Goal: Connect with others: Connect with others

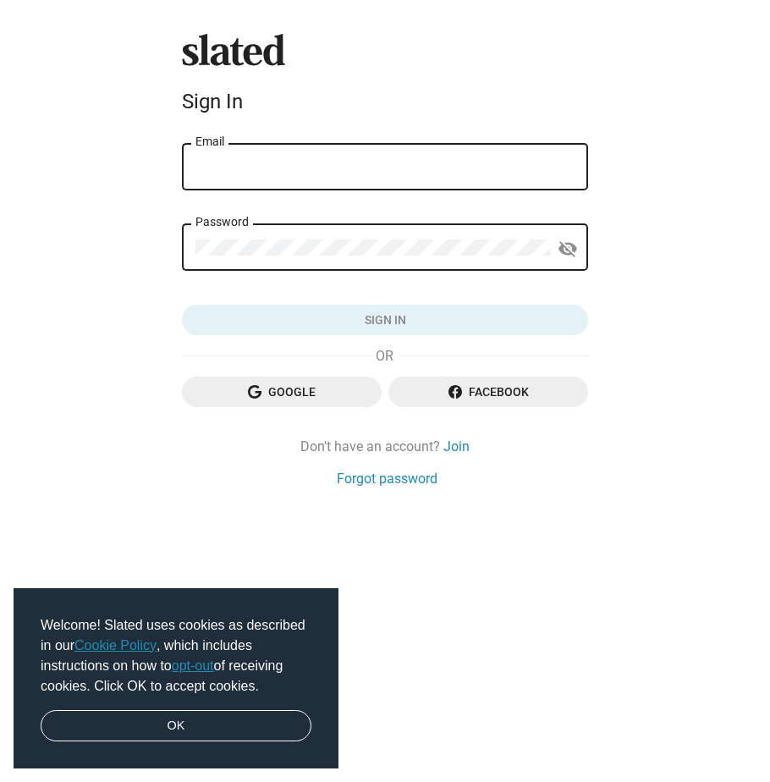
type input "[EMAIL_ADDRESS][DOMAIN_NAME]"
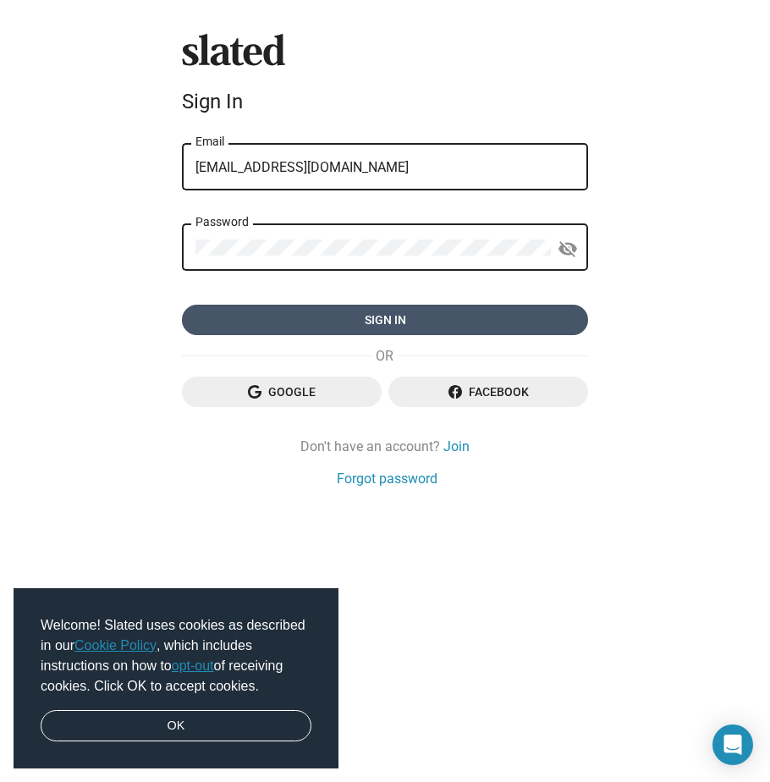
click at [331, 314] on span "Sign in" at bounding box center [385, 320] width 379 height 30
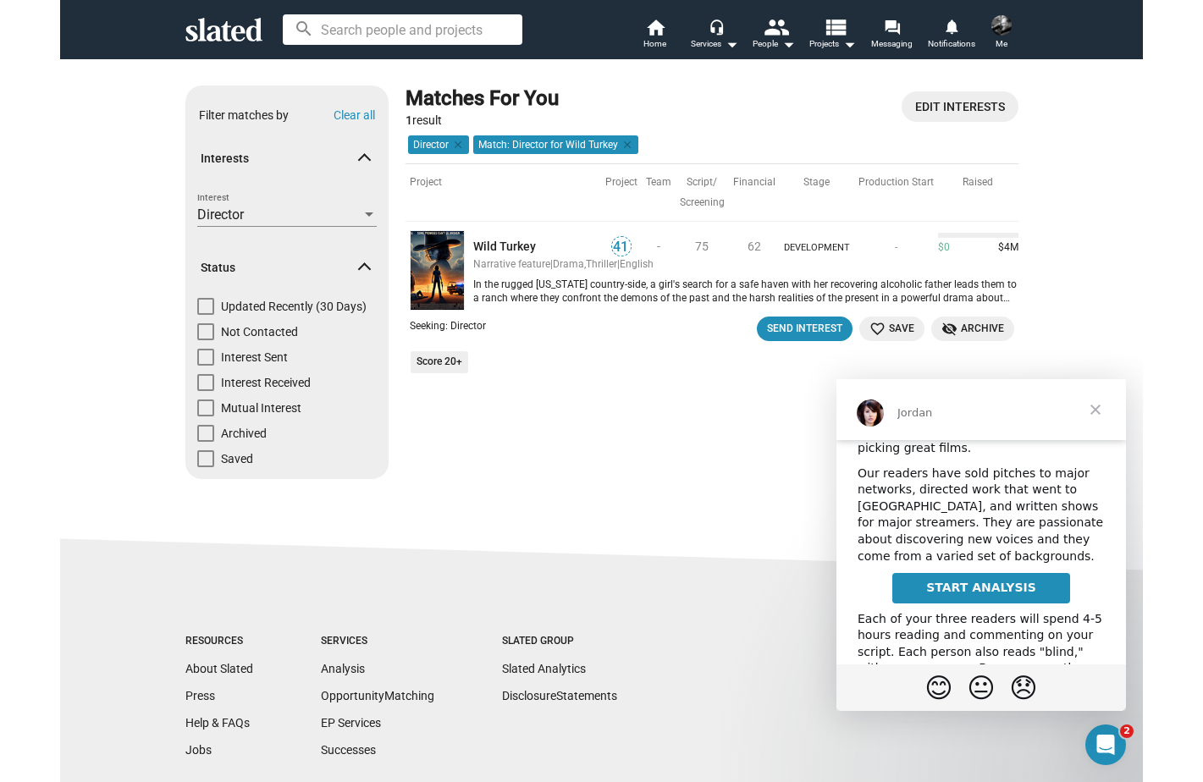
scroll to position [192, 0]
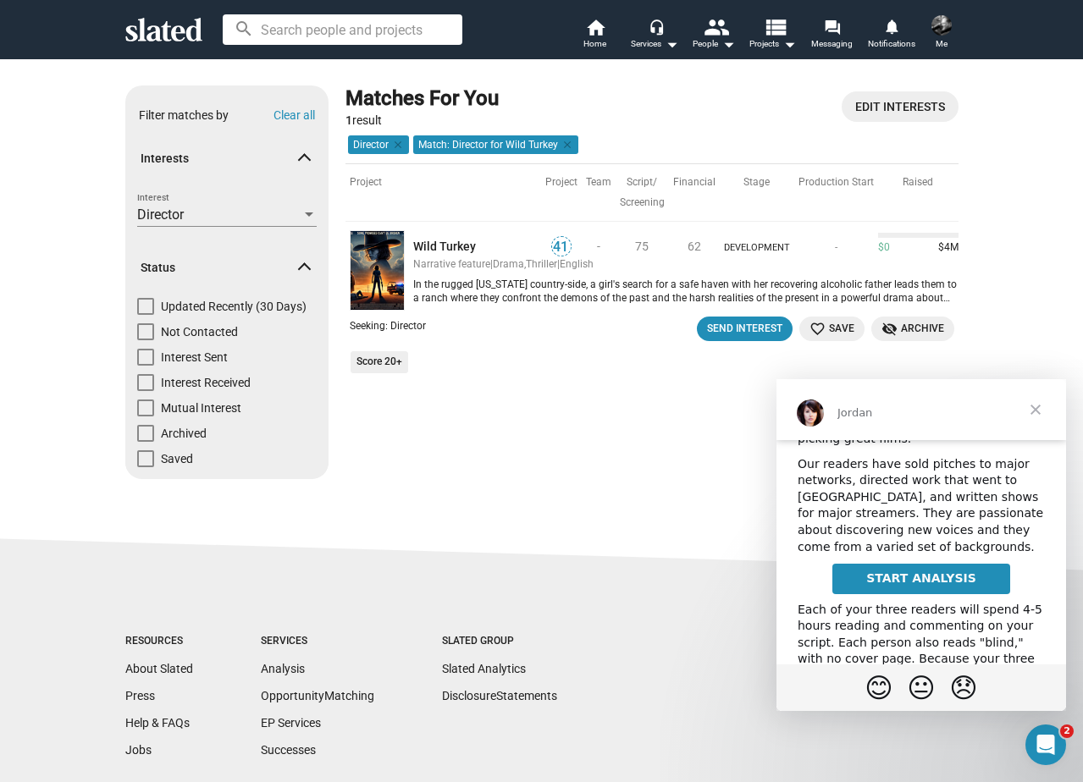
click at [1035, 403] on span "Close" at bounding box center [1035, 409] width 61 height 61
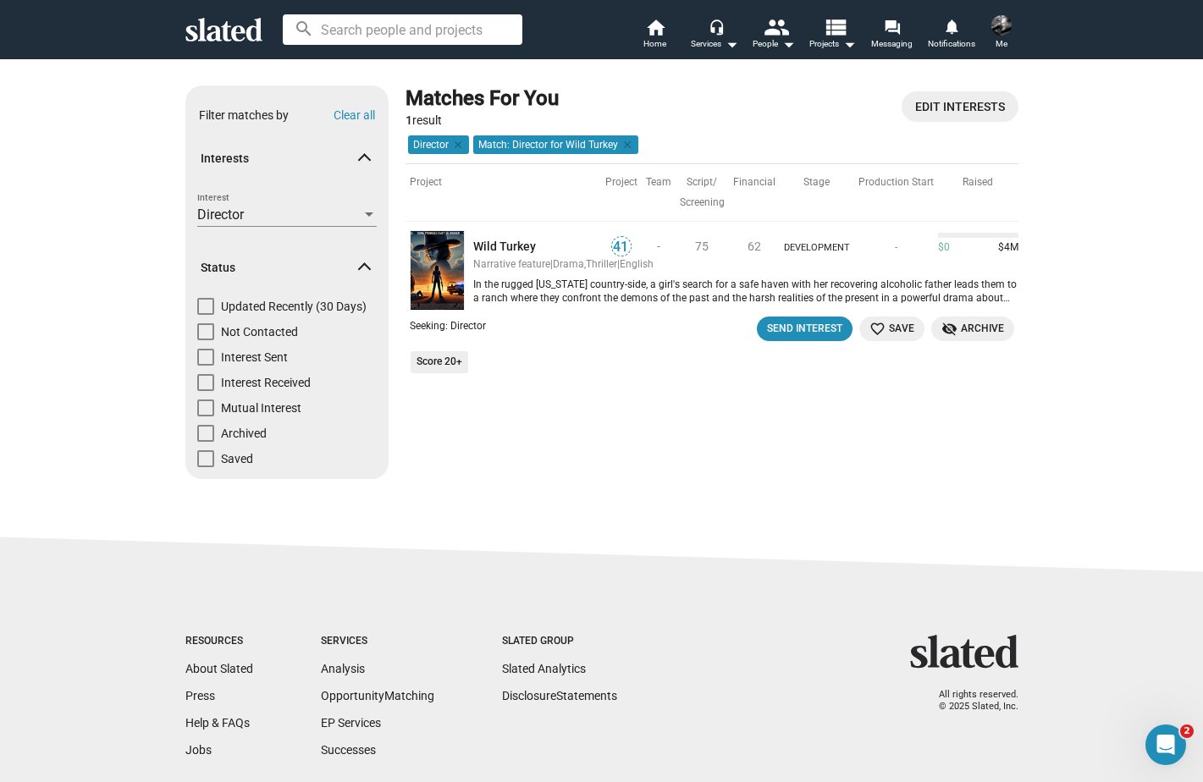
click at [433, 268] on img at bounding box center [437, 270] width 55 height 80
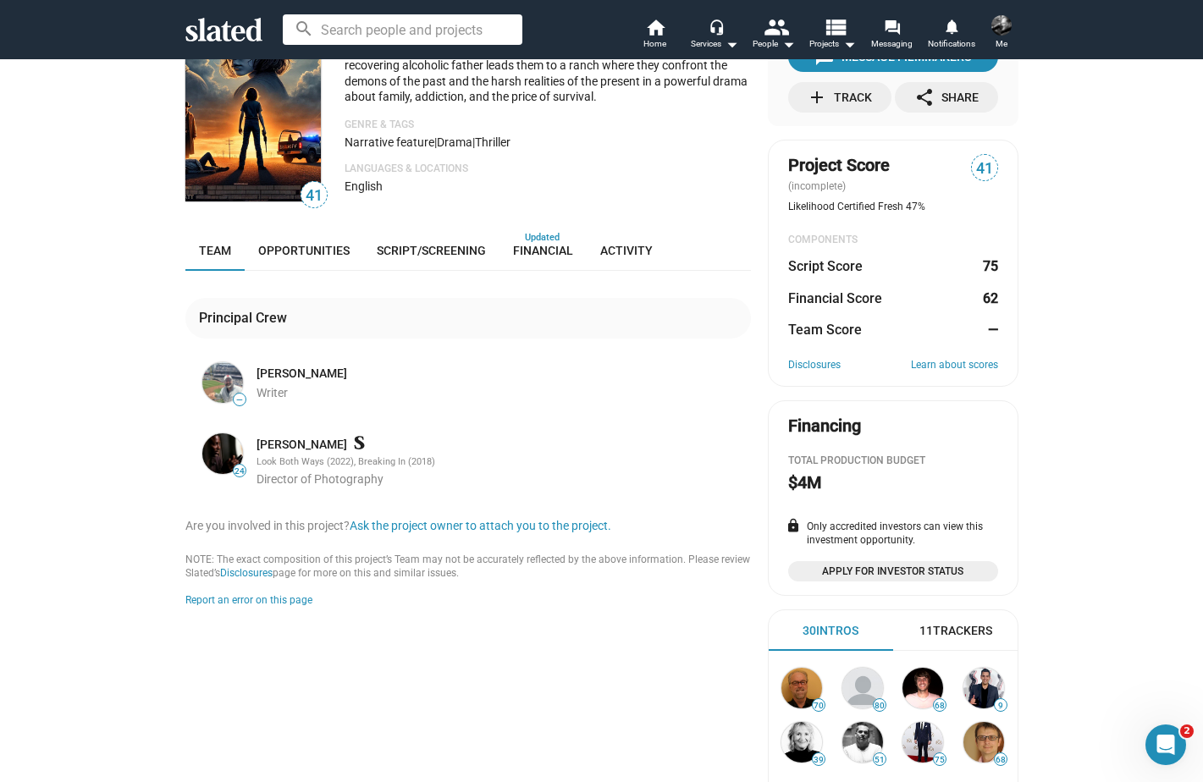
scroll to position [80, 0]
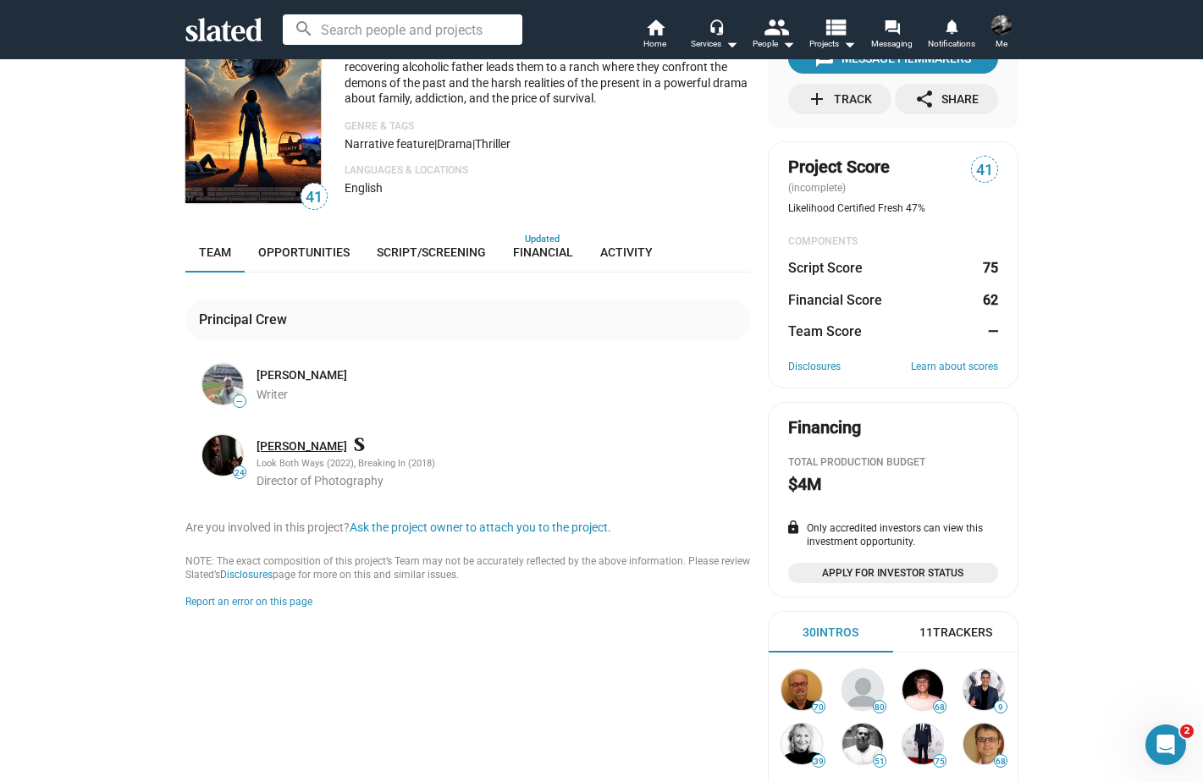
click at [290, 444] on link "Myron Parran" at bounding box center [302, 447] width 91 height 16
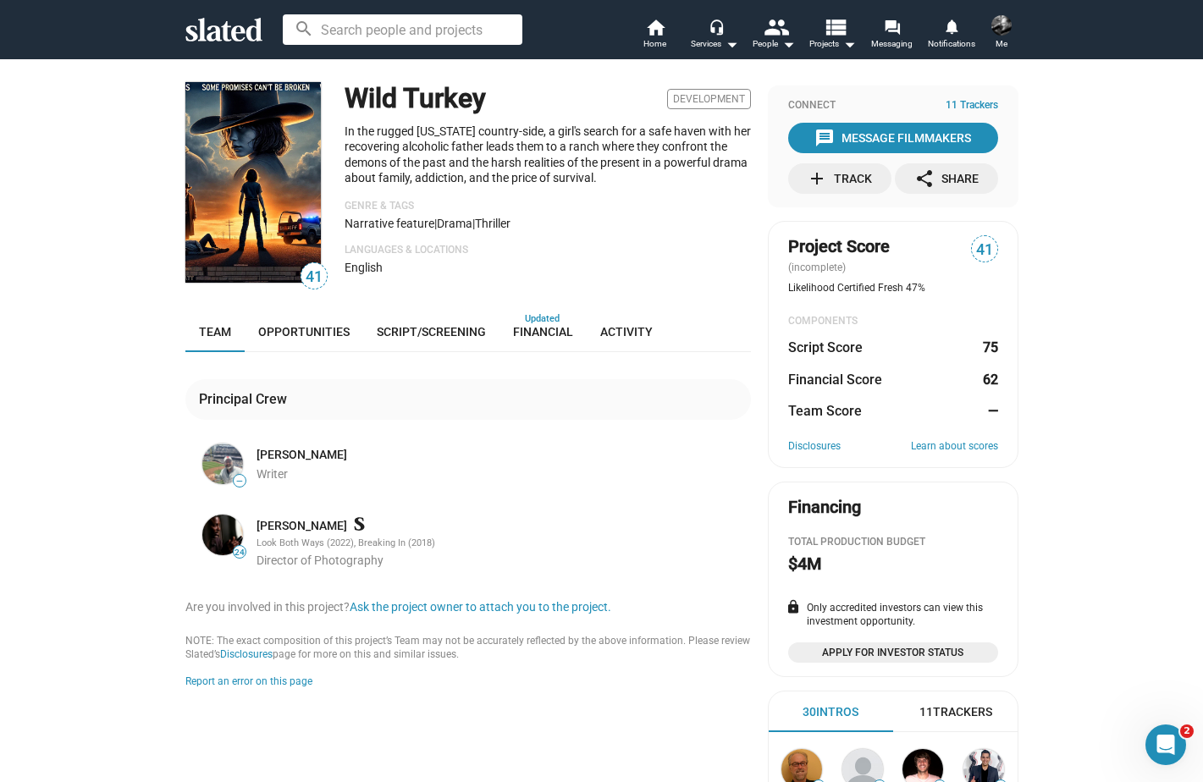
scroll to position [0, 0]
click at [282, 450] on link "Jay Fjestad" at bounding box center [302, 455] width 91 height 16
click at [545, 332] on span "Financial" at bounding box center [543, 332] width 60 height 14
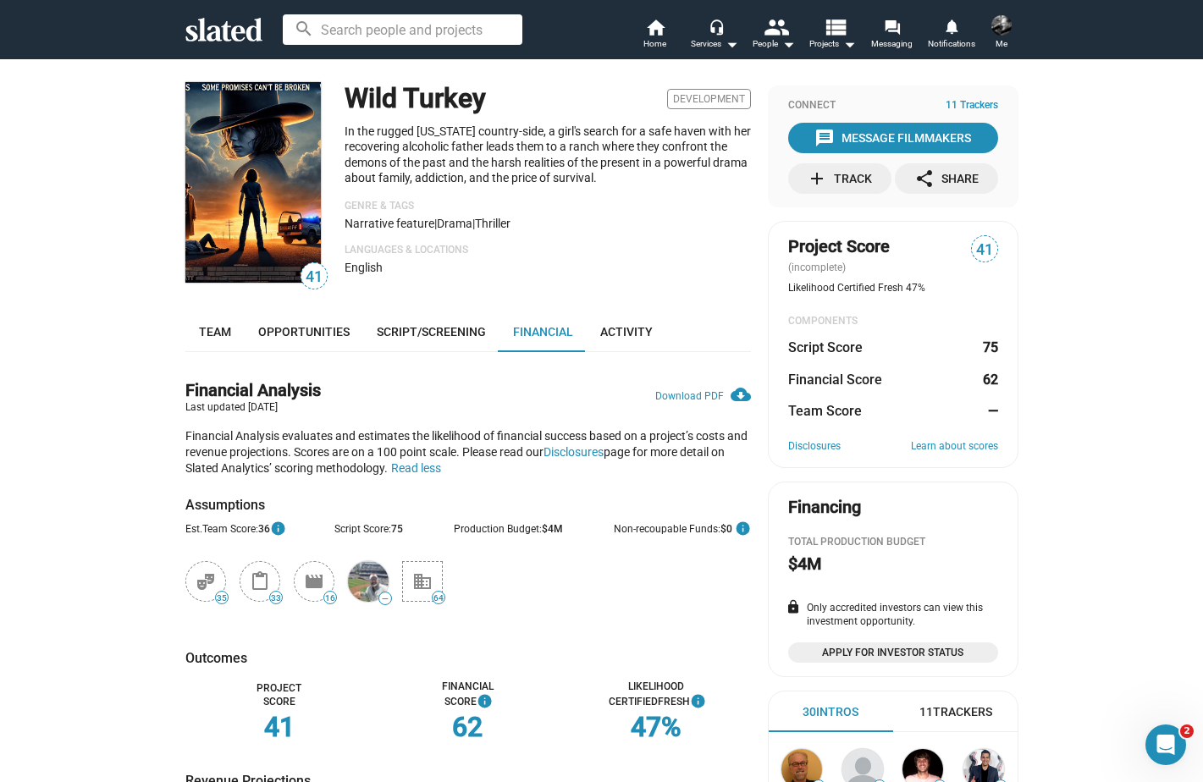
click at [979, 105] on span "11 Trackers" at bounding box center [972, 106] width 52 height 14
click at [633, 328] on span "Activity" at bounding box center [626, 331] width 52 height 14
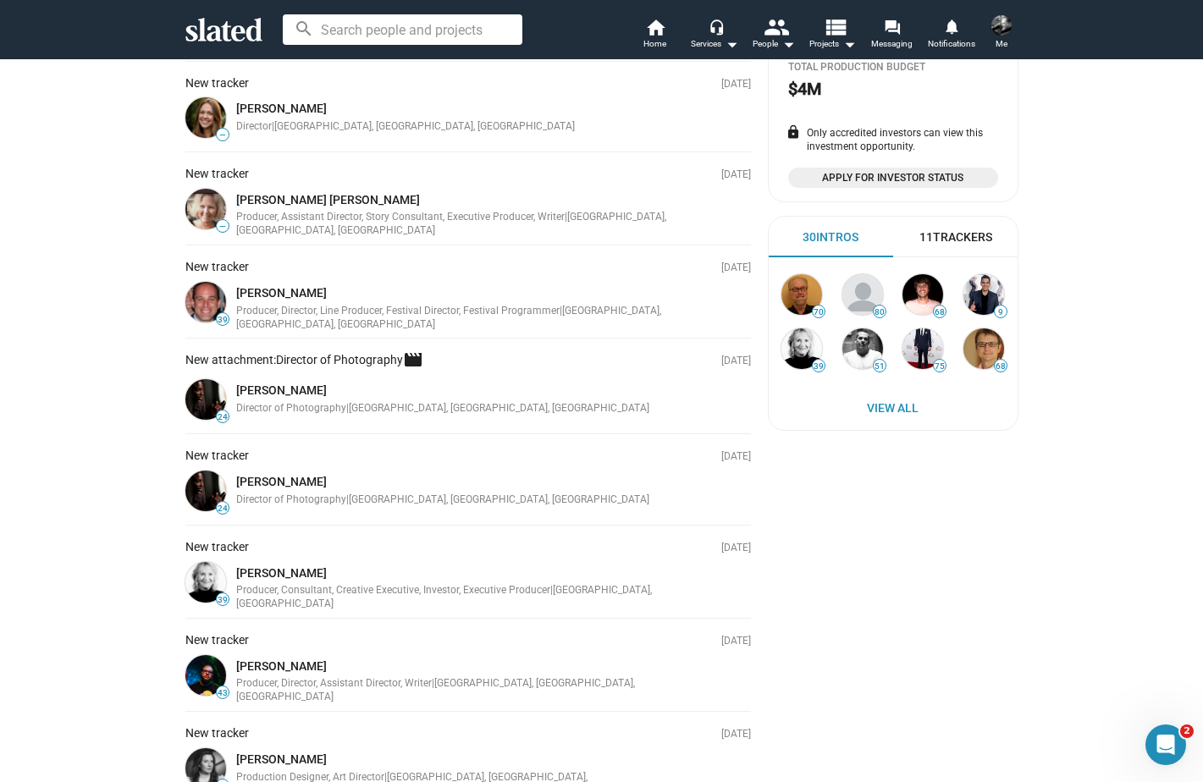
scroll to position [473, 0]
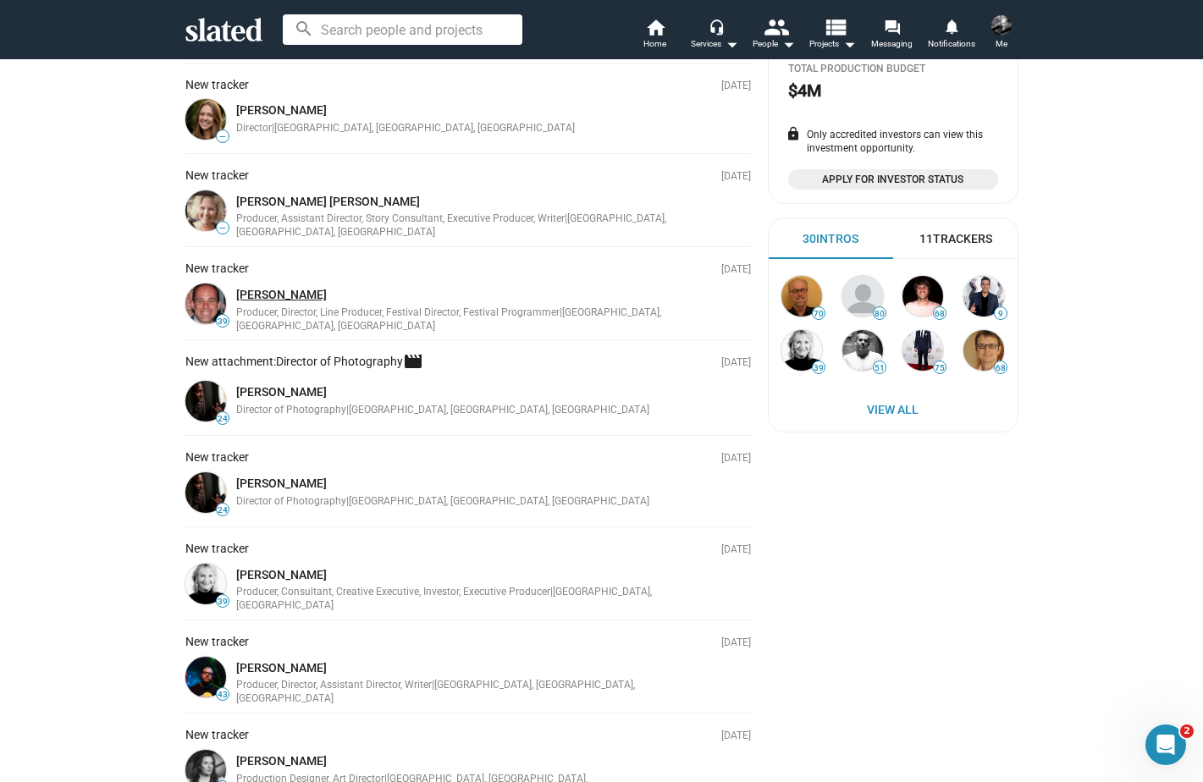
click at [283, 288] on link "William Ostroff" at bounding box center [281, 295] width 91 height 14
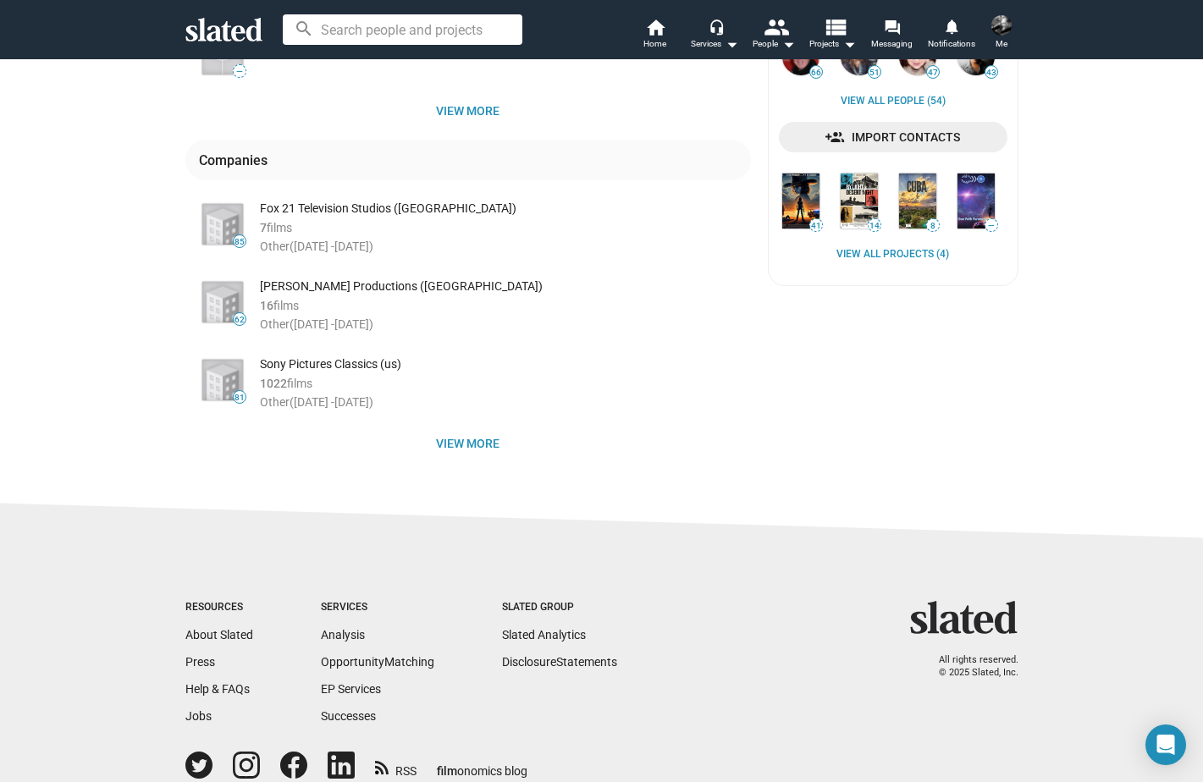
scroll to position [549, 0]
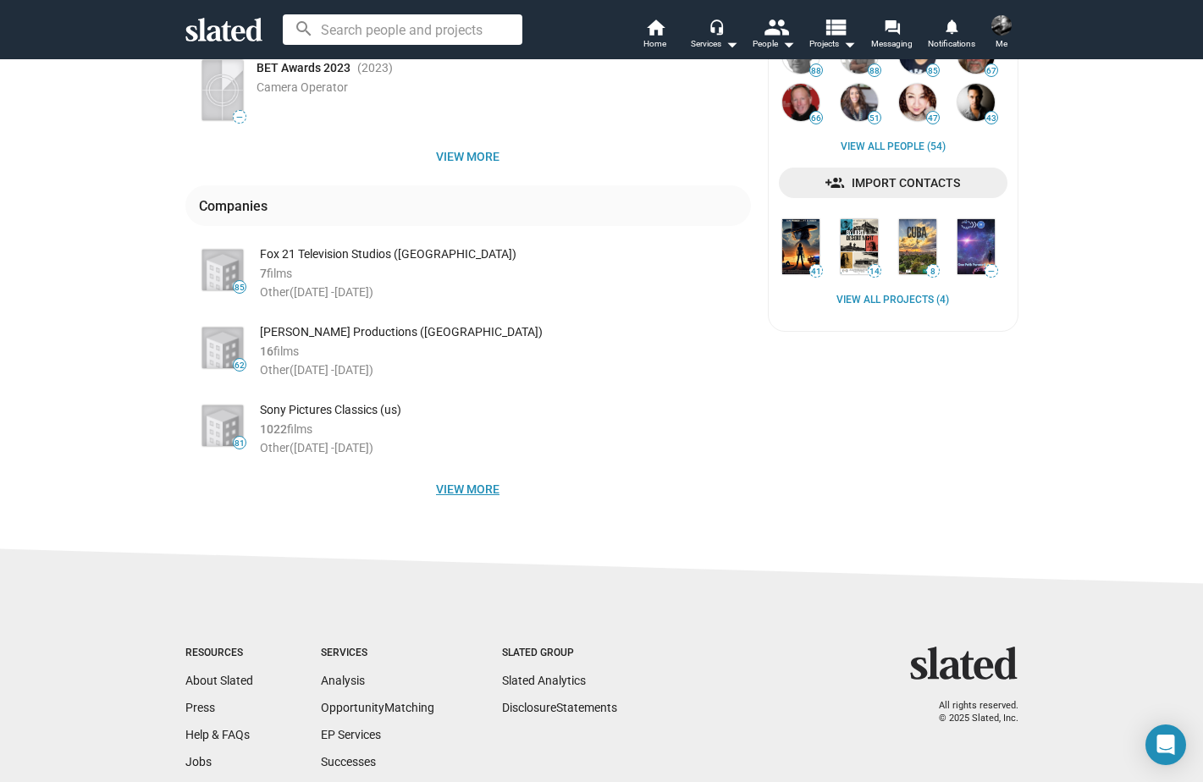
click at [494, 487] on span "View more" at bounding box center [468, 489] width 538 height 30
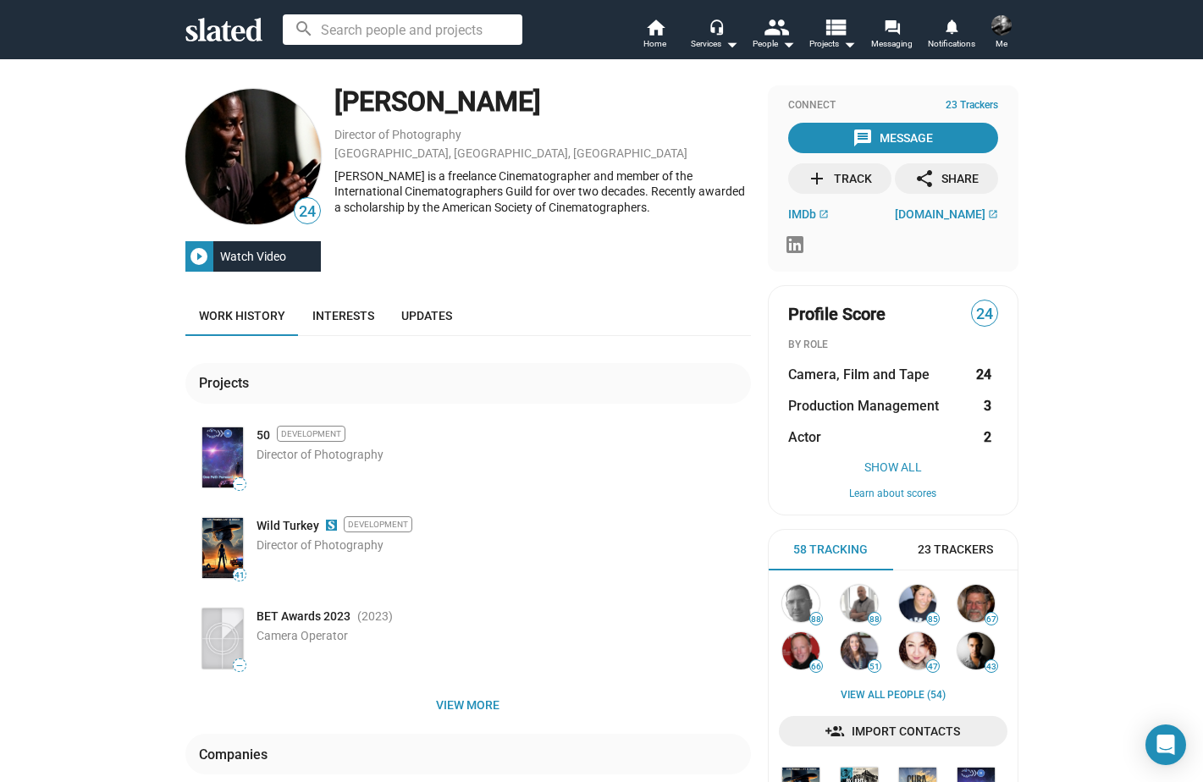
scroll to position [0, 0]
click at [800, 209] on span "IMDb" at bounding box center [802, 214] width 28 height 14
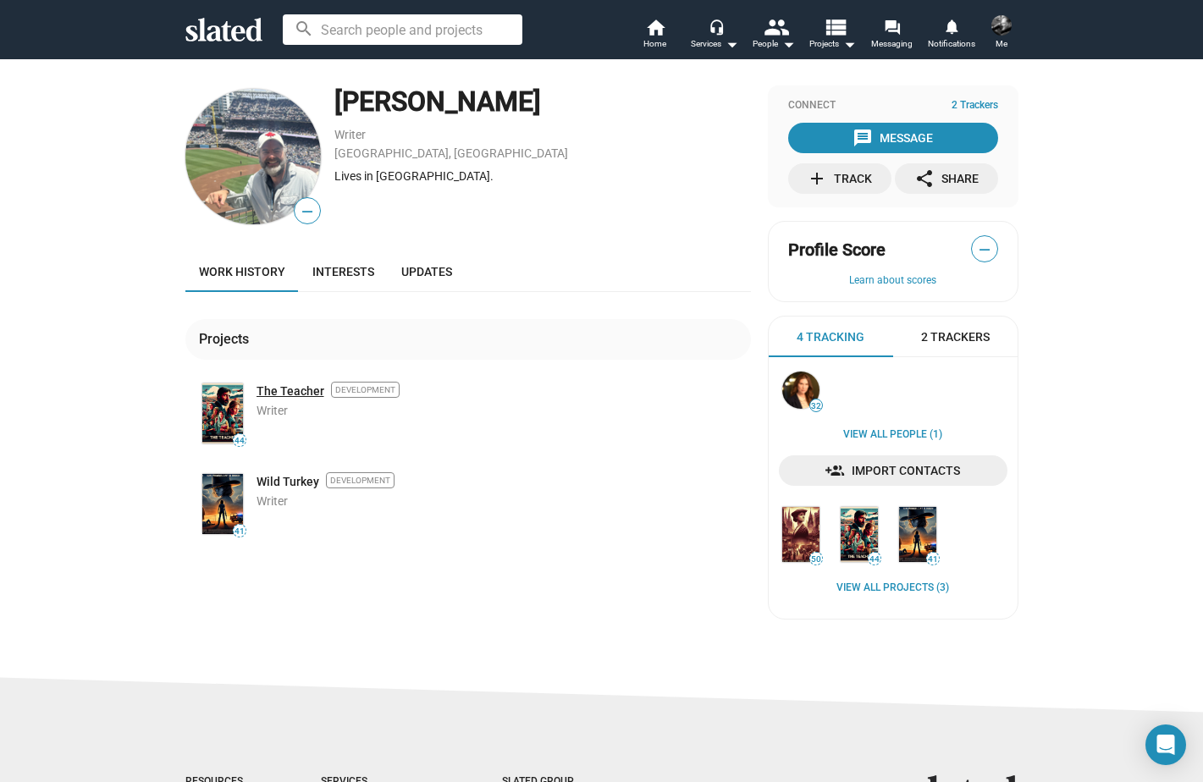
click at [290, 388] on link "The Teacher" at bounding box center [291, 392] width 68 height 16
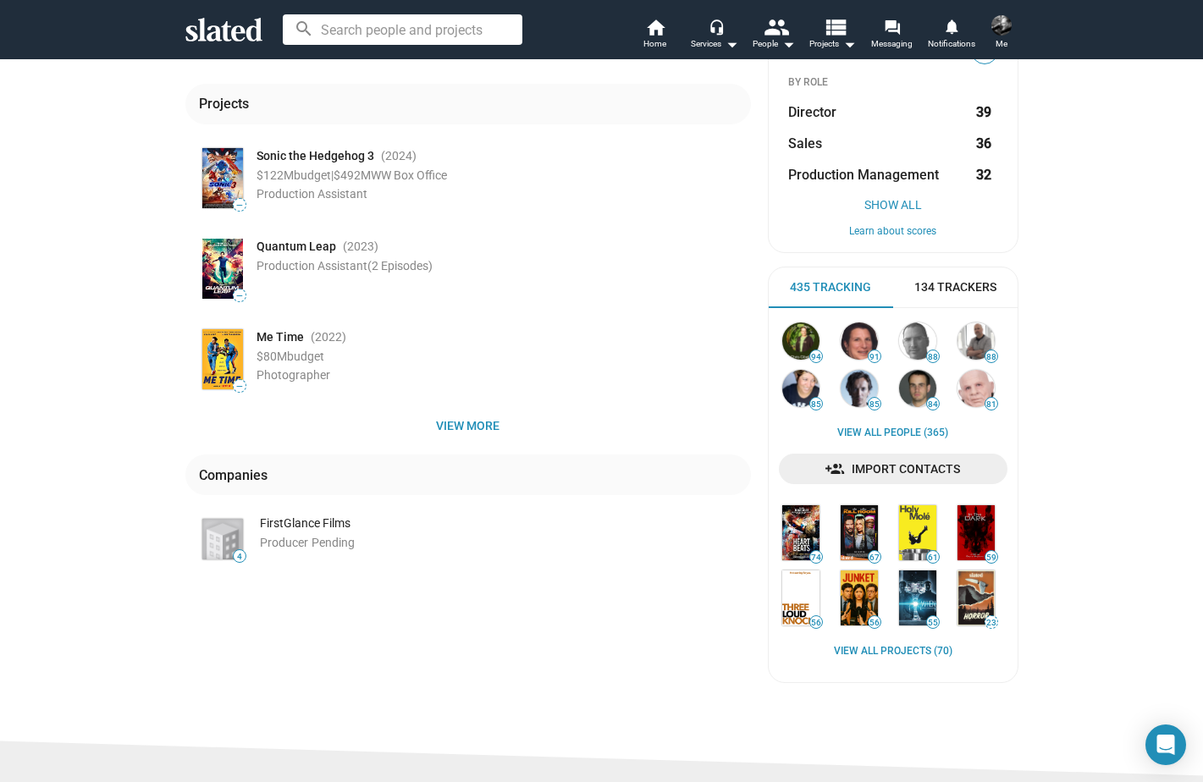
scroll to position [237, 0]
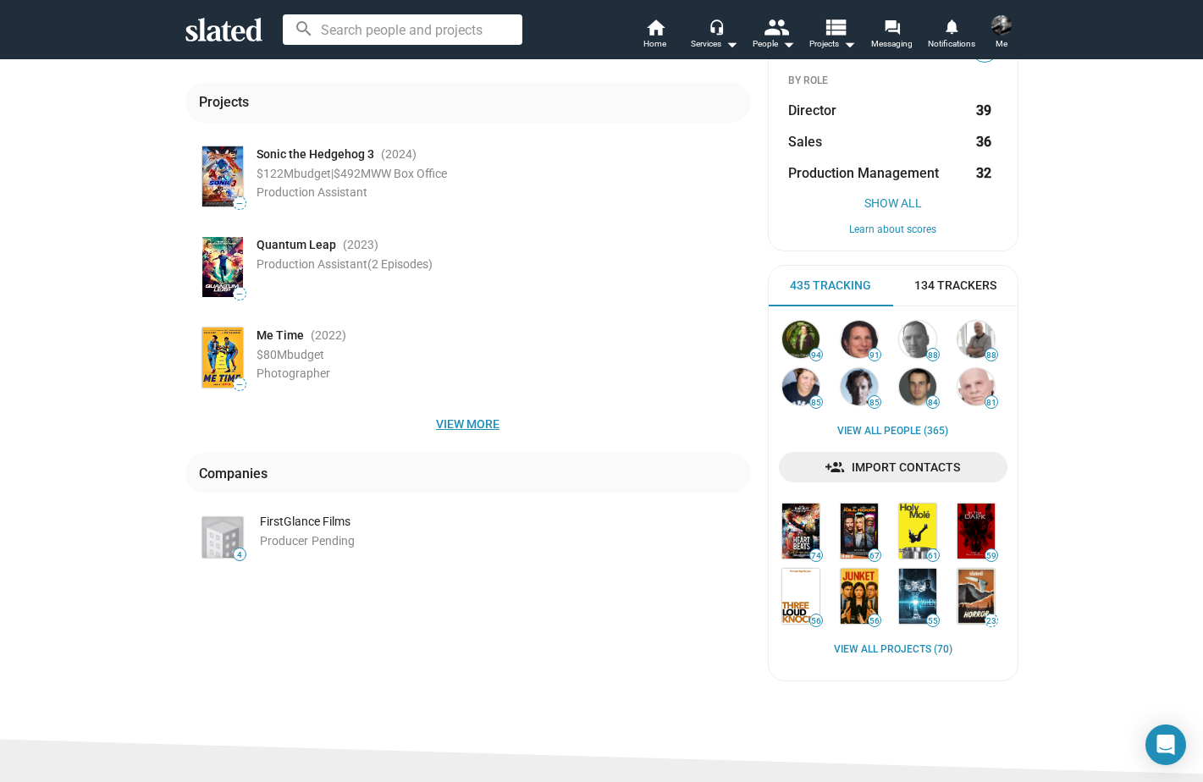
click at [478, 427] on span "View more" at bounding box center [468, 424] width 538 height 30
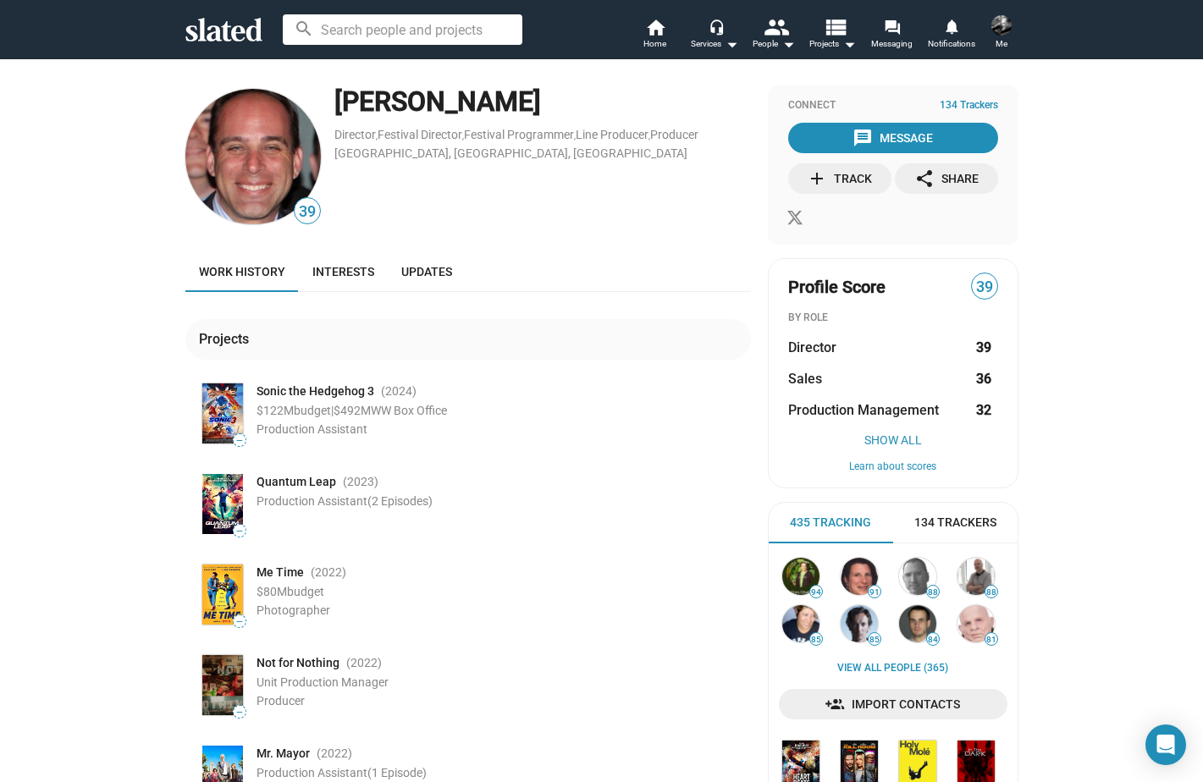
scroll to position [0, 0]
click at [1002, 23] on img at bounding box center [1001, 25] width 20 height 20
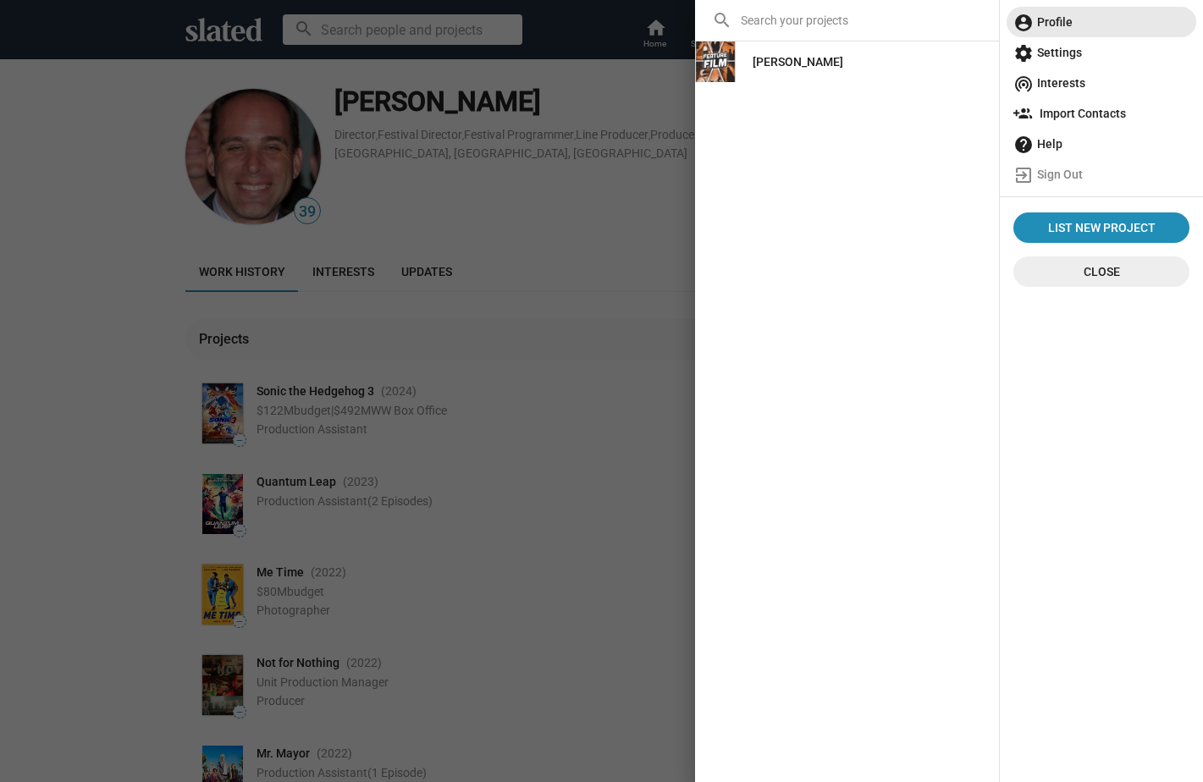
click at [1082, 18] on span "account_circle Profile" at bounding box center [1101, 22] width 176 height 30
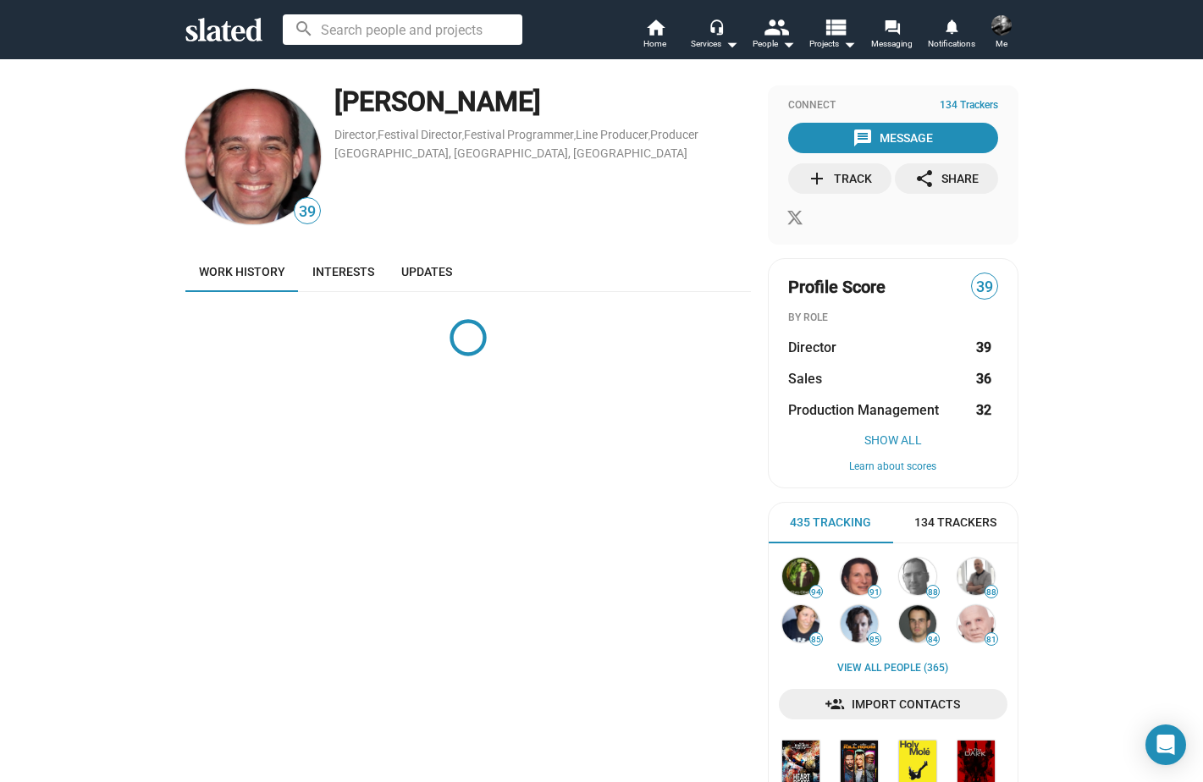
click at [654, 315] on div at bounding box center [468, 337] width 566 height 91
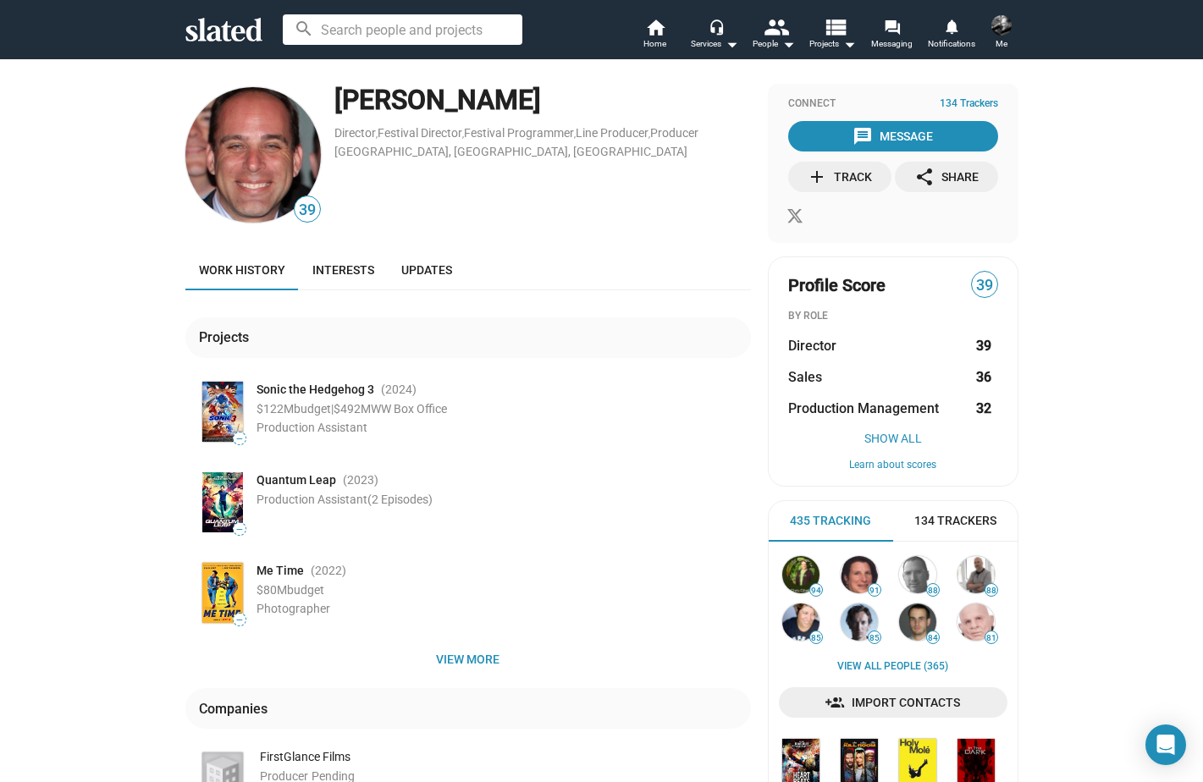
click at [663, 257] on div "Work history Interests Updates" at bounding box center [468, 270] width 566 height 41
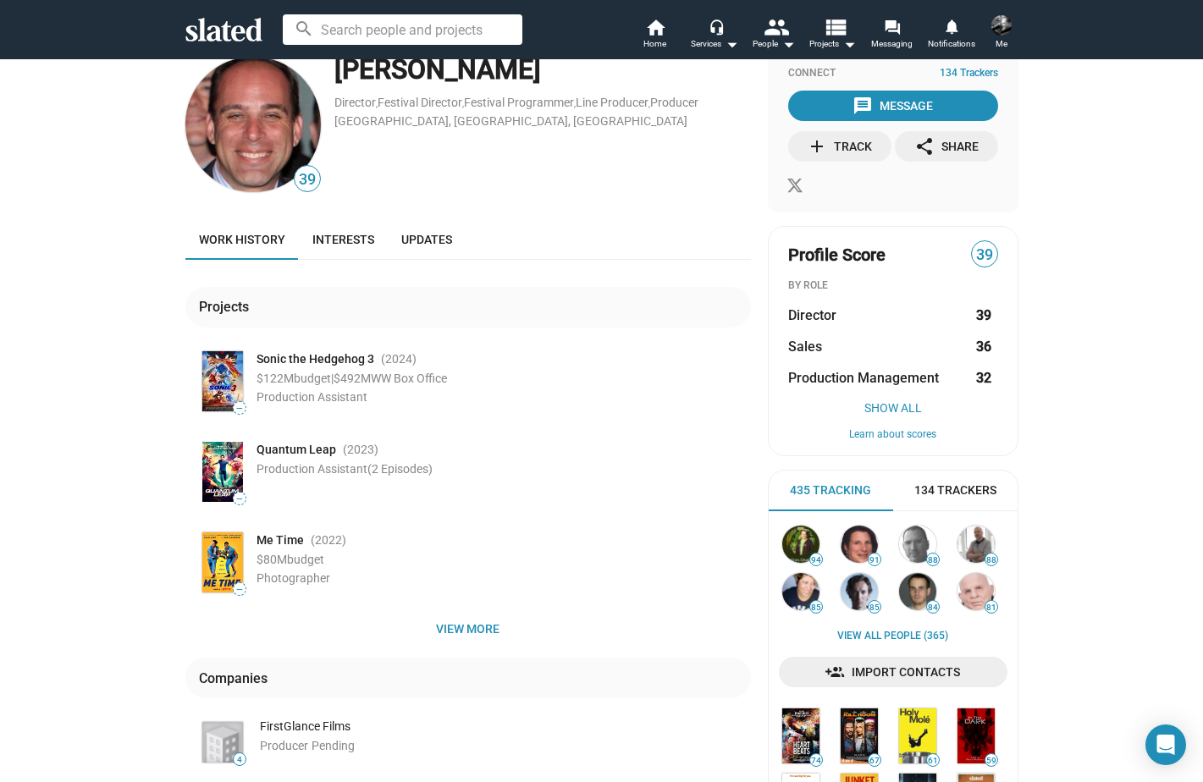
scroll to position [81, 0]
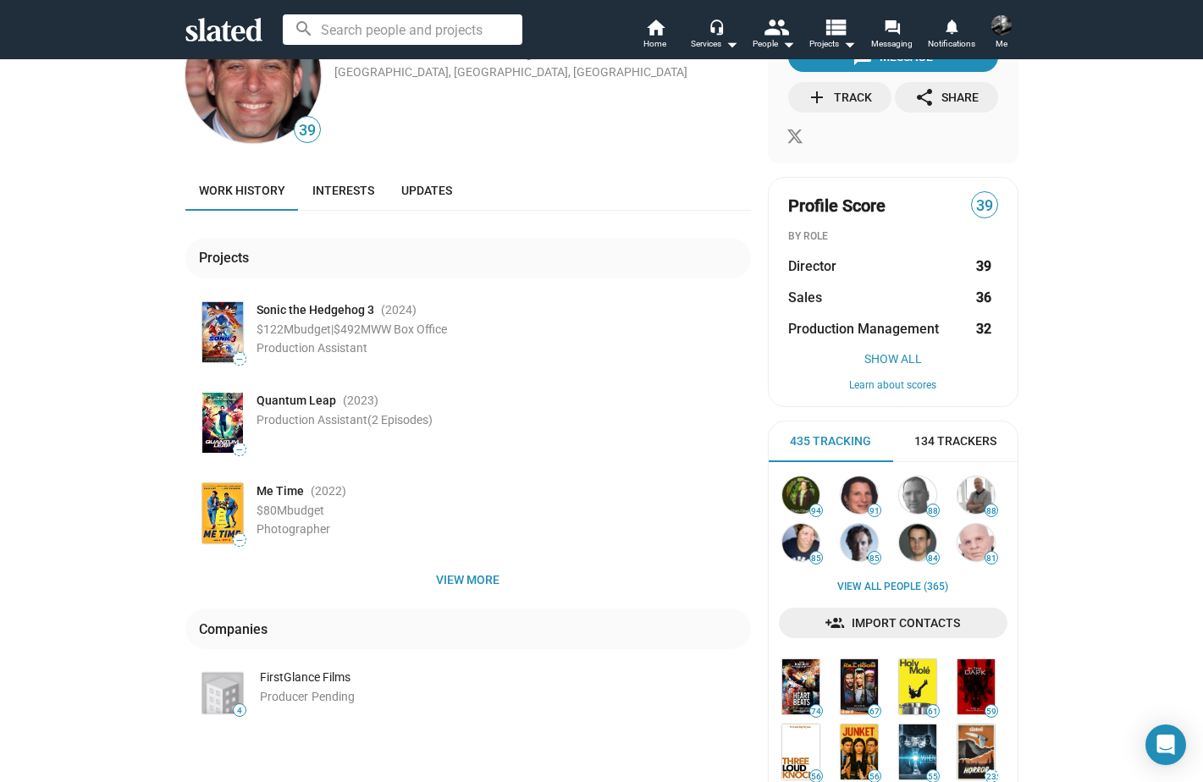
click at [816, 262] on span "Director" at bounding box center [812, 266] width 48 height 18
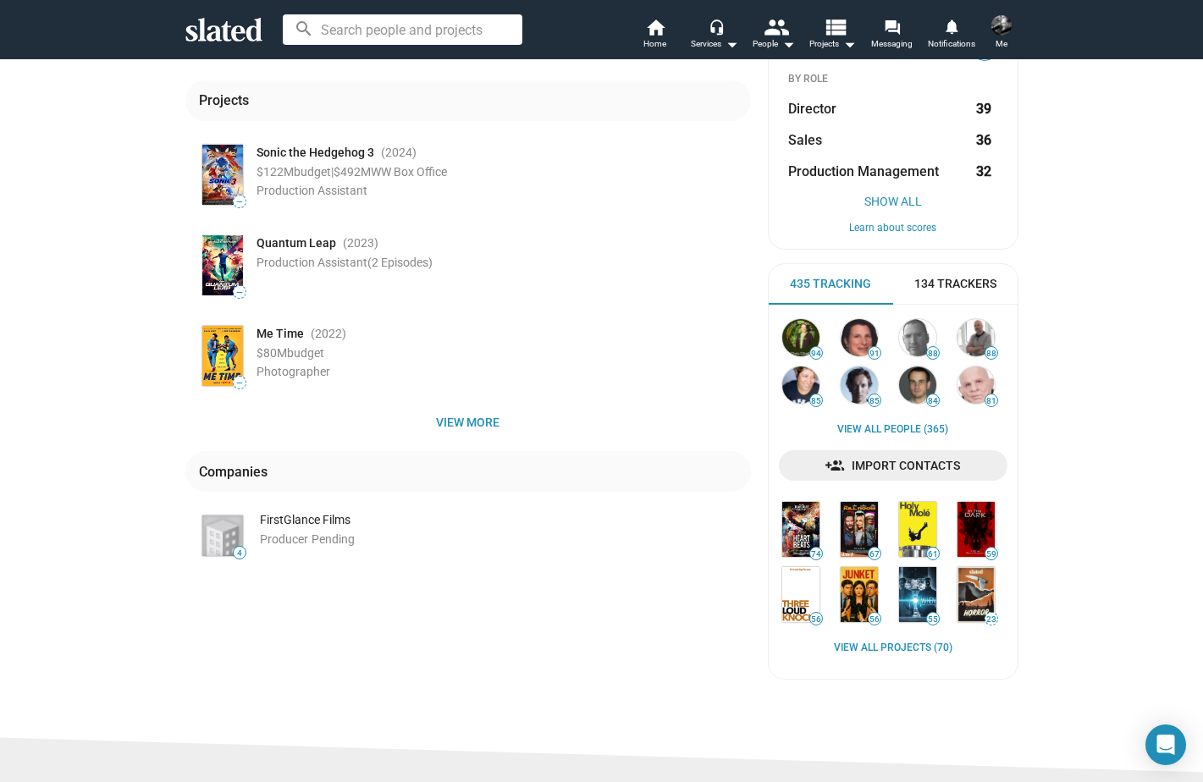
scroll to position [244, 0]
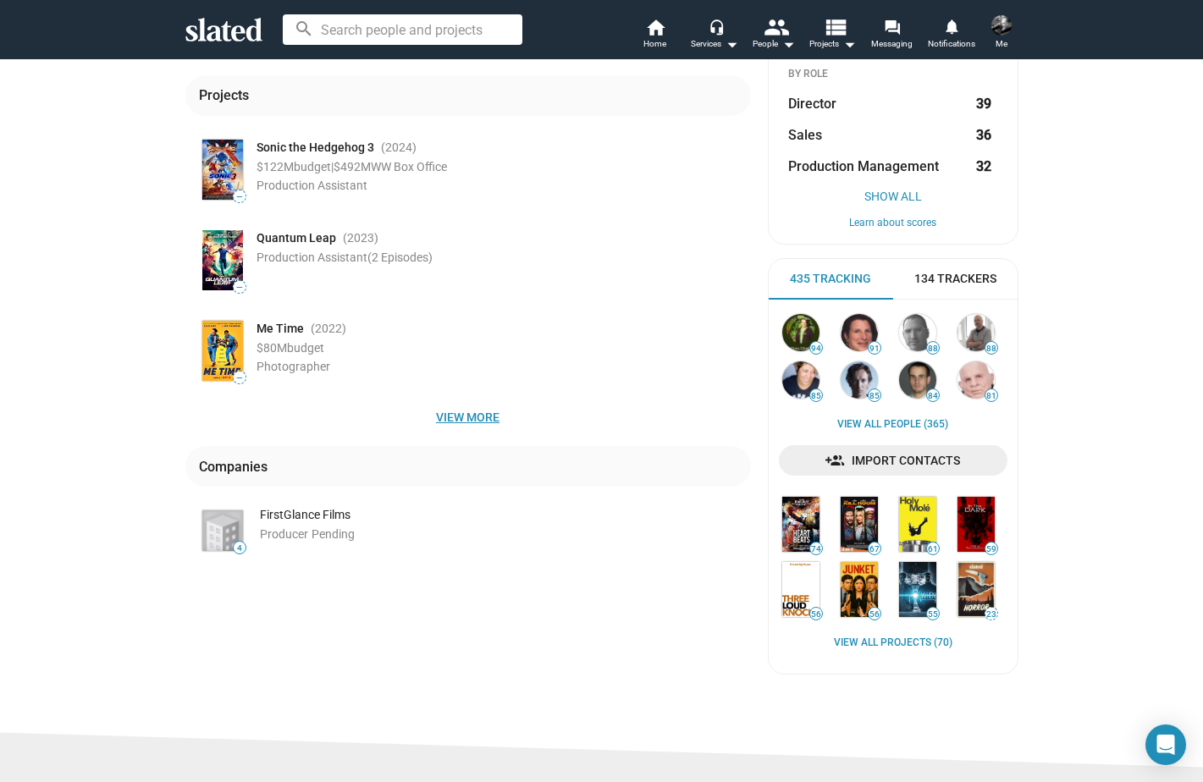
click at [475, 420] on span "View more" at bounding box center [468, 417] width 538 height 30
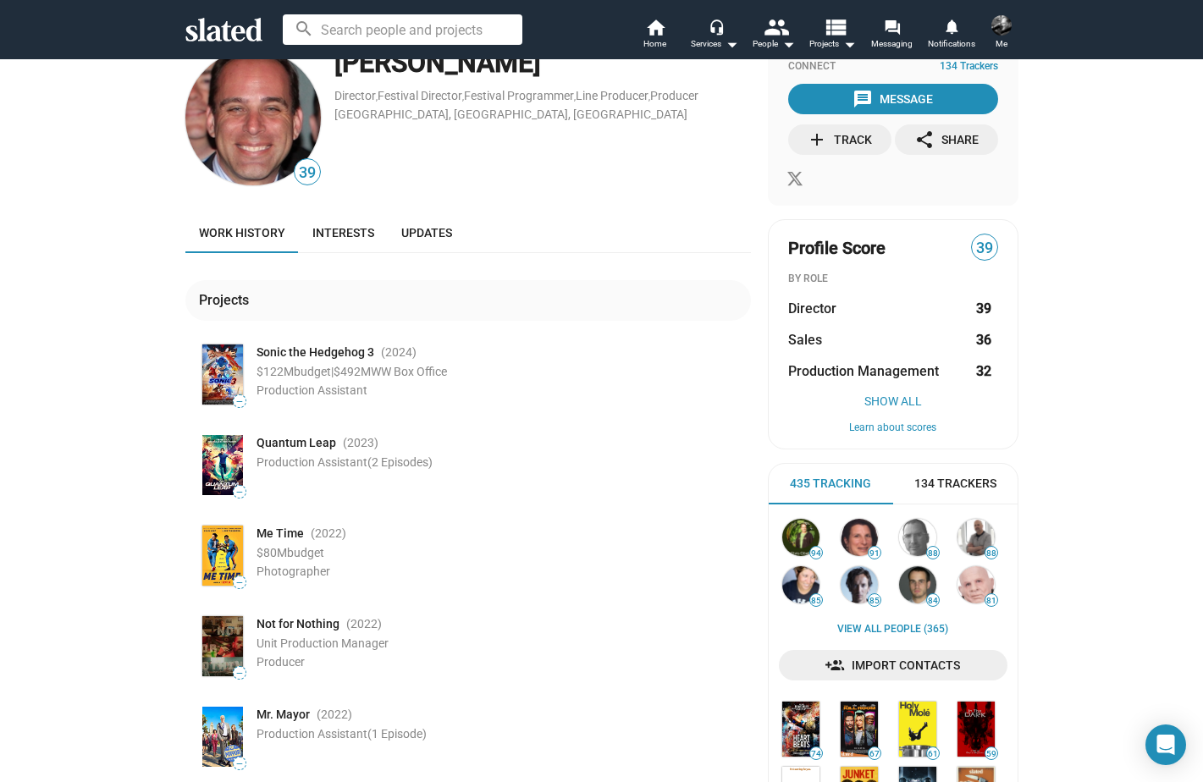
scroll to position [23, 0]
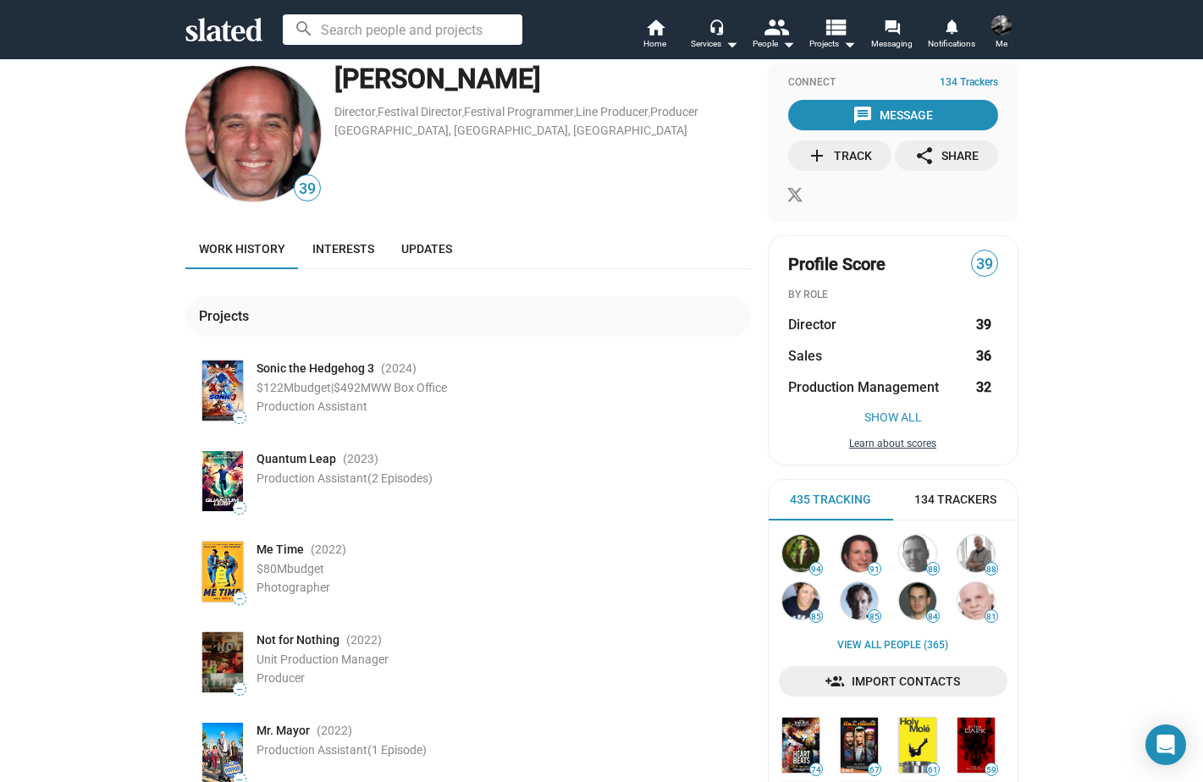
click at [902, 442] on button "Learn about scores" at bounding box center [893, 445] width 210 height 14
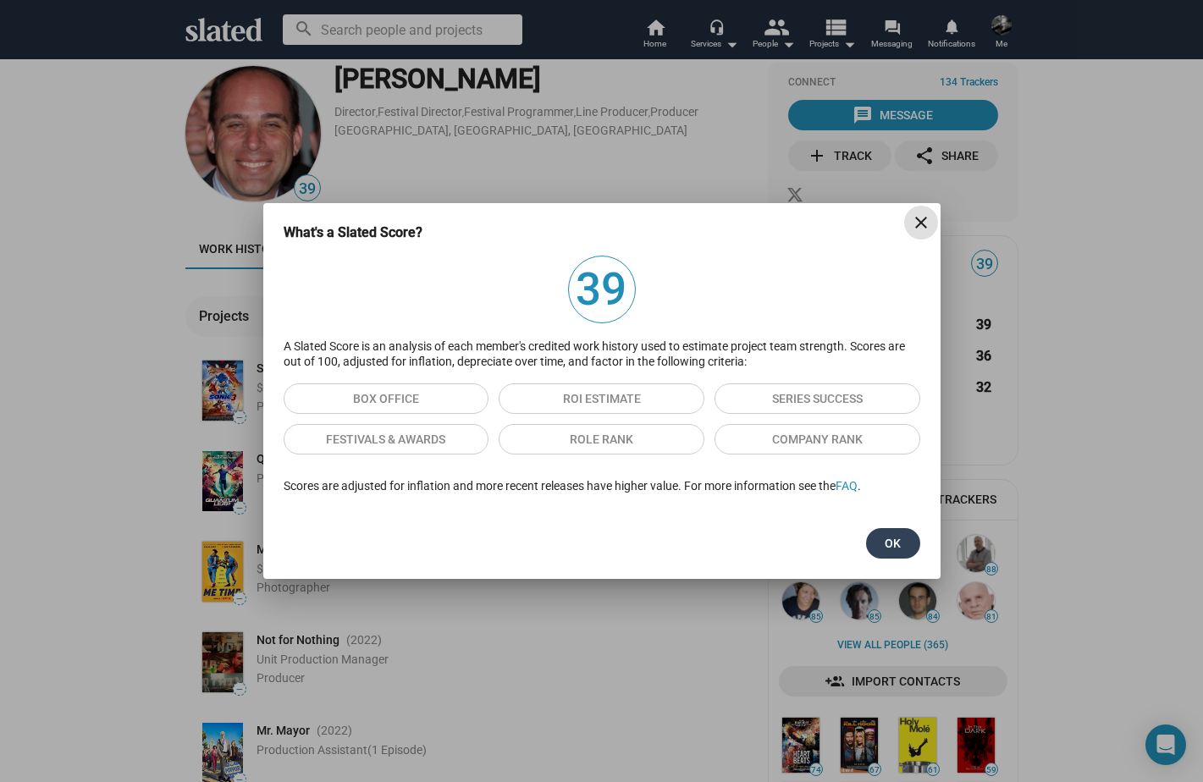
click at [893, 544] on span "Ok" at bounding box center [893, 543] width 27 height 30
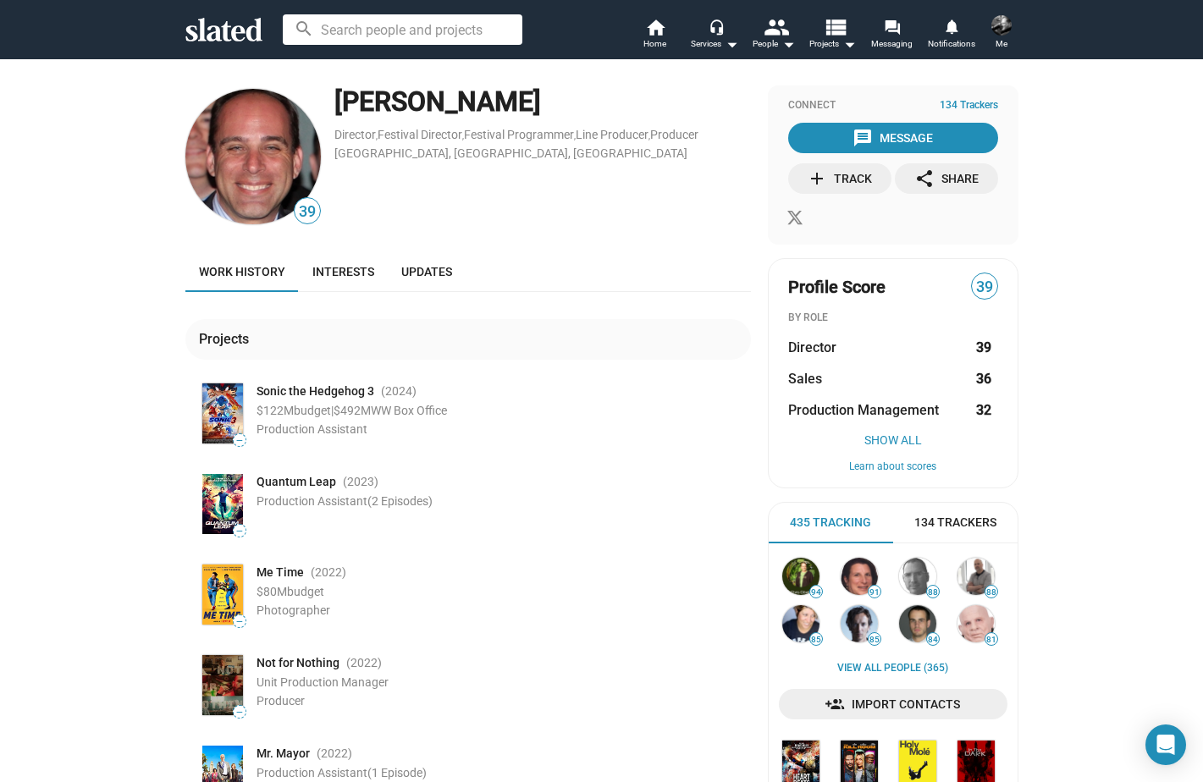
scroll to position [0, 0]
drag, startPoint x: 334, startPoint y: 97, endPoint x: 559, endPoint y: 108, distance: 225.5
click at [559, 108] on div "William Ostroff" at bounding box center [542, 102] width 417 height 36
copy div "William Ostroff"
